Goal: Task Accomplishment & Management: Use online tool/utility

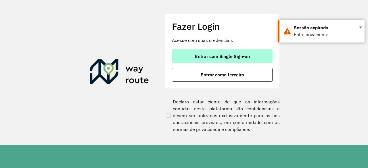
click at [255, 50] on button "Entrar com Single Sign-on" at bounding box center [222, 56] width 101 height 14
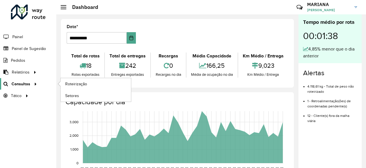
click at [20, 85] on span "Consultas" at bounding box center [20, 84] width 19 height 6
click at [82, 84] on span "Roteirização" at bounding box center [76, 84] width 23 height 6
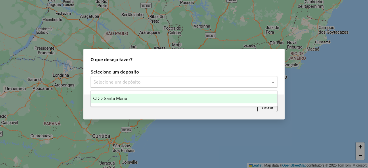
click at [255, 84] on input "text" at bounding box center [177, 82] width 169 height 7
click at [248, 95] on div "CDD Santa Maria" at bounding box center [184, 99] width 186 height 10
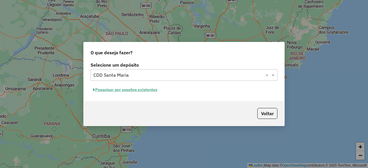
click at [134, 89] on button "Pesquisar por sessões existentes" at bounding box center [124, 89] width 69 height 9
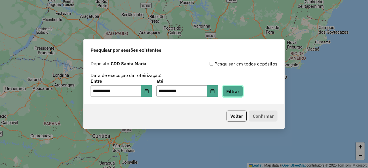
click at [243, 94] on button "Filtrar" at bounding box center [232, 91] width 20 height 11
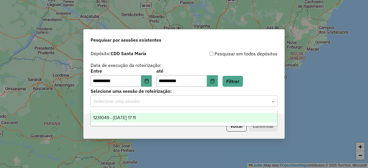
click at [234, 100] on input "text" at bounding box center [177, 101] width 169 height 7
click at [218, 119] on div "1231049 - 19/08/2025 17:11" at bounding box center [184, 118] width 186 height 10
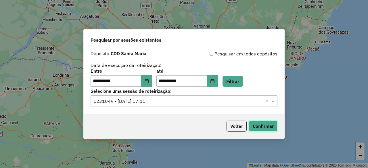
click at [262, 122] on button "Confirmar" at bounding box center [263, 126] width 28 height 11
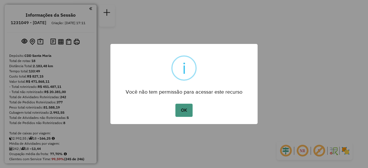
click at [181, 115] on button "OK" at bounding box center [183, 110] width 17 height 13
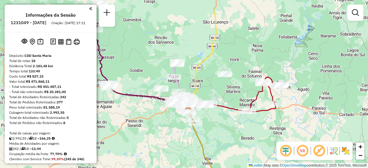
drag, startPoint x: 211, startPoint y: 96, endPoint x: 215, endPoint y: 123, distance: 27.3
click at [215, 123] on div "Janela de atendimento Grade de atendimento Capacidade Transportadoras Veículos …" at bounding box center [184, 84] width 368 height 168
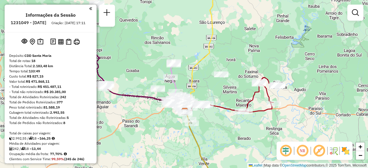
drag, startPoint x: 231, startPoint y: 78, endPoint x: 227, endPoint y: 78, distance: 4.3
click at [227, 77] on div at bounding box center [221, 75] width 14 height 6
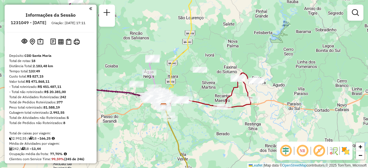
drag, startPoint x: 204, startPoint y: 59, endPoint x: 209, endPoint y: 72, distance: 13.8
click at [209, 72] on div "Janela de atendimento Grade de atendimento Capacidade Transportadoras Veículos …" at bounding box center [184, 84] width 368 height 168
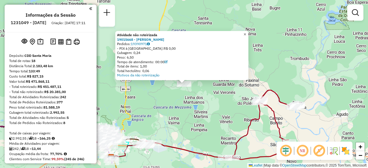
click at [246, 32] on span "×" at bounding box center [244, 34] width 3 height 5
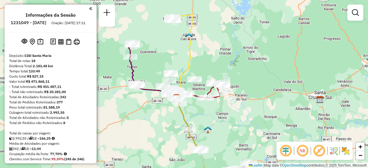
drag, startPoint x: 170, startPoint y: 69, endPoint x: 195, endPoint y: 66, distance: 25.4
click at [195, 66] on div "Janela de atendimento Grade de atendimento Capacidade Transportadoras Veículos …" at bounding box center [184, 84] width 368 height 168
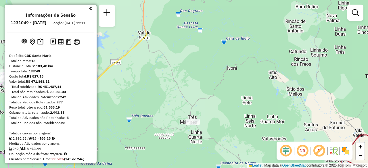
drag, startPoint x: 220, startPoint y: 47, endPoint x: 221, endPoint y: 95, distance: 48.3
click at [221, 95] on div "Janela de atendimento Grade de atendimento Capacidade Transportadoras Veículos …" at bounding box center [184, 84] width 368 height 168
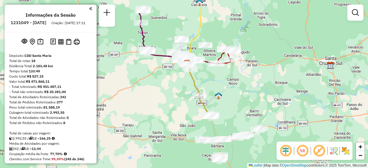
drag, startPoint x: 204, startPoint y: 68, endPoint x: 210, endPoint y: 22, distance: 46.9
click at [210, 22] on div "Janela de atendimento Grade de atendimento Capacidade Transportadoras Veículos …" at bounding box center [184, 84] width 368 height 168
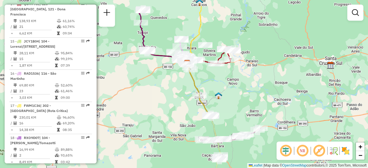
scroll to position [711, 0]
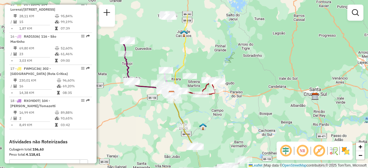
drag, startPoint x: 133, startPoint y: 104, endPoint x: 118, endPoint y: 135, distance: 34.7
click at [118, 135] on div "Janela de atendimento Grade de atendimento Capacidade Transportadoras Veículos …" at bounding box center [184, 84] width 368 height 168
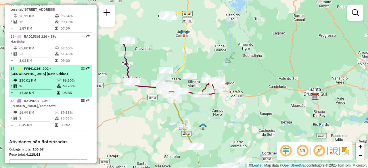
click at [40, 66] on span "| 302 - Tupancireta (Rota Critica)" at bounding box center [38, 70] width 57 height 9
select select "**********"
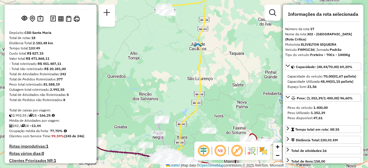
scroll to position [0, 0]
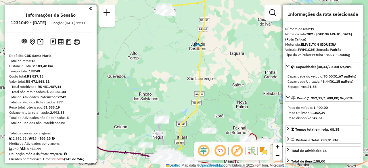
click at [36, 20] on h6 "1231049 - 19/08/2025" at bounding box center [29, 22] width 36 height 5
copy h6 "1231049"
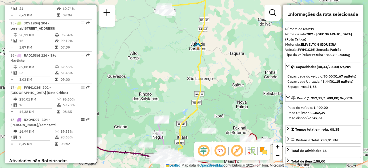
scroll to position [691, 0]
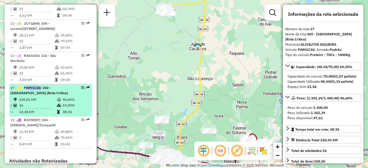
drag, startPoint x: 25, startPoint y: 60, endPoint x: 40, endPoint y: 60, distance: 14.9
click at [40, 86] on span "FWM1C36" at bounding box center [32, 88] width 16 height 4
drag, startPoint x: 40, startPoint y: 60, endPoint x: 24, endPoint y: 59, distance: 16.4
click at [24, 86] on strong "FWM1C36 | 302 - Tupancireta (Rota Critica)" at bounding box center [38, 90] width 57 height 9
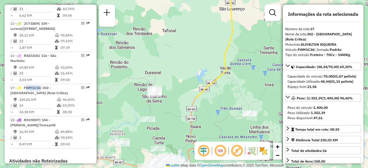
drag, startPoint x: 223, startPoint y: 62, endPoint x: 281, endPoint y: -25, distance: 104.3
click at [281, 0] on html "Aguarde... Pop-up bloqueado! Seu navegador bloqueou automáticamente a abertura …" at bounding box center [184, 84] width 368 height 168
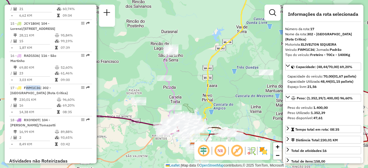
drag, startPoint x: 228, startPoint y: 45, endPoint x: 242, endPoint y: 4, distance: 43.3
click at [242, 4] on icon at bounding box center [219, 43] width 59 height 202
